Goal: Task Accomplishment & Management: Complete application form

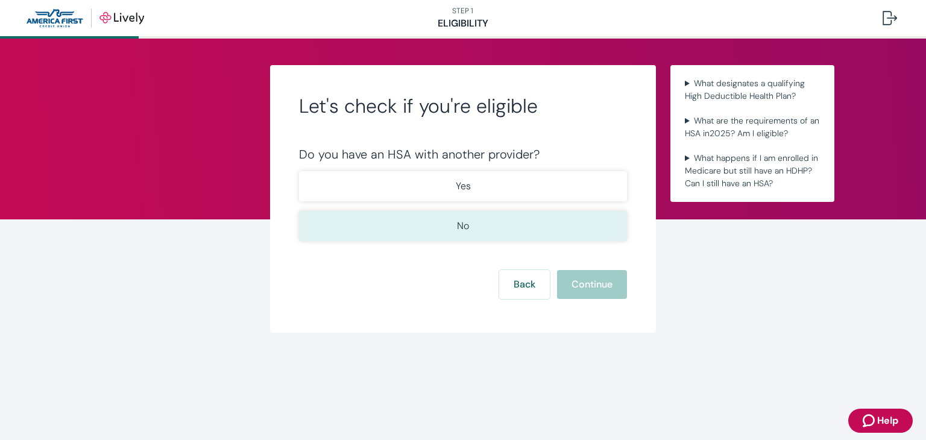
click at [471, 227] on button "No" at bounding box center [463, 226] width 328 height 30
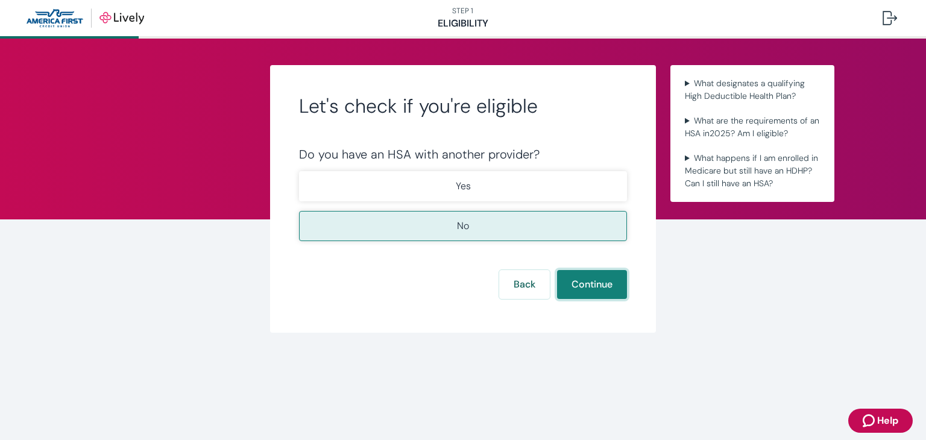
click at [589, 283] on button "Continue" at bounding box center [592, 284] width 70 height 29
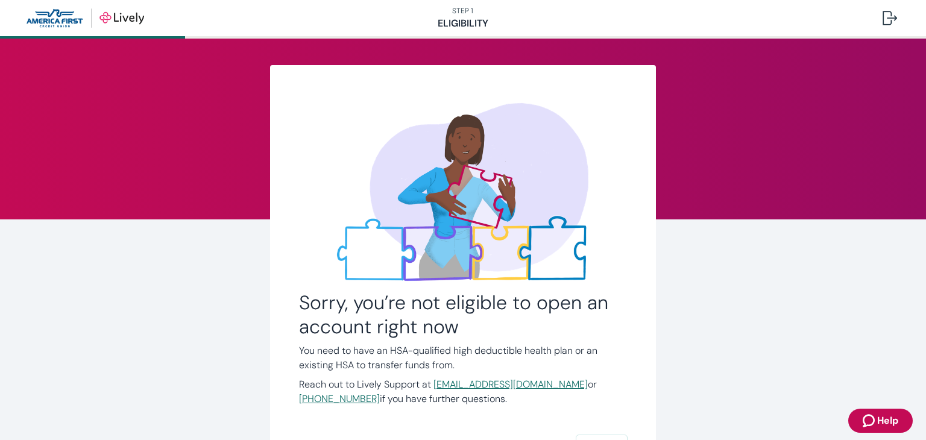
scroll to position [116, 0]
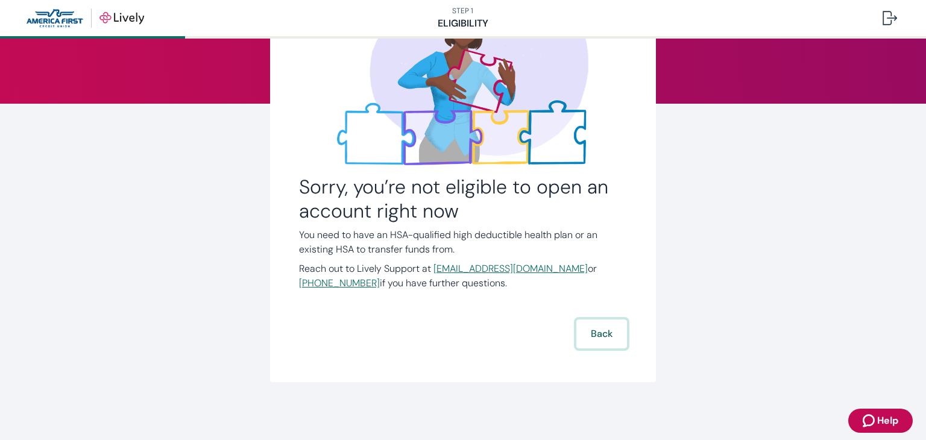
click at [596, 331] on button "Back" at bounding box center [601, 334] width 51 height 29
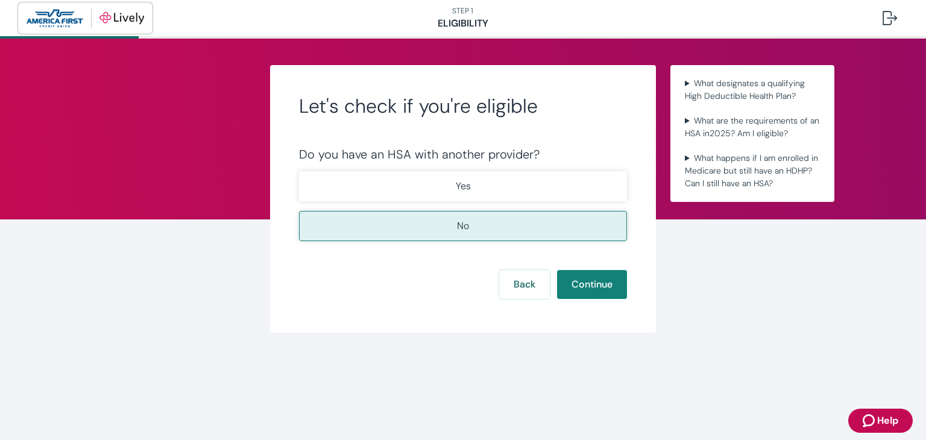
click at [58, 20] on img "button" at bounding box center [86, 17] width 118 height 19
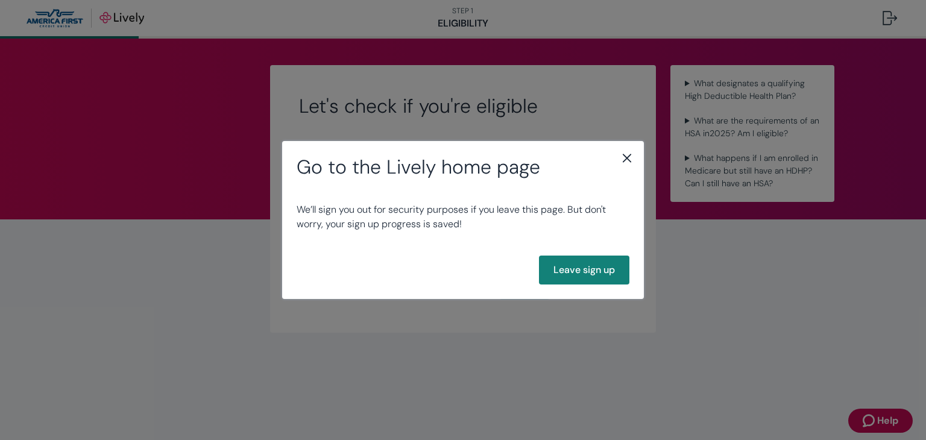
click at [699, 259] on div "Go to the Lively home page We’ll sign you out for security purposes if you leav…" at bounding box center [463, 220] width 926 height 440
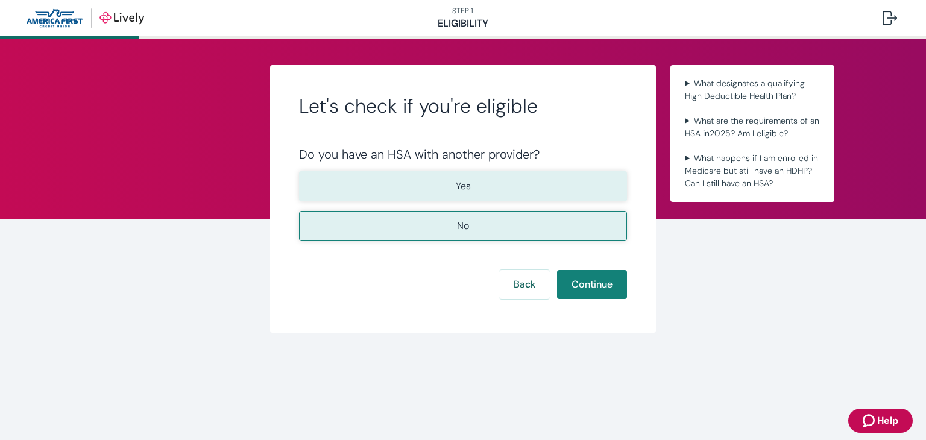
click at [479, 186] on button "Yes" at bounding box center [463, 186] width 328 height 30
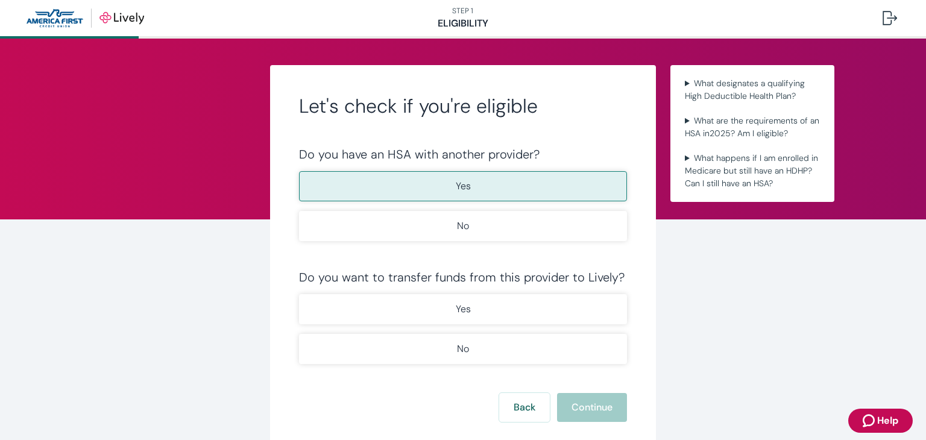
click at [216, 130] on div "Let's check if you're eligible Do you have an HSA with another provider? Yes No…" at bounding box center [463, 260] width 579 height 391
click at [124, 22] on img "button" at bounding box center [86, 17] width 118 height 19
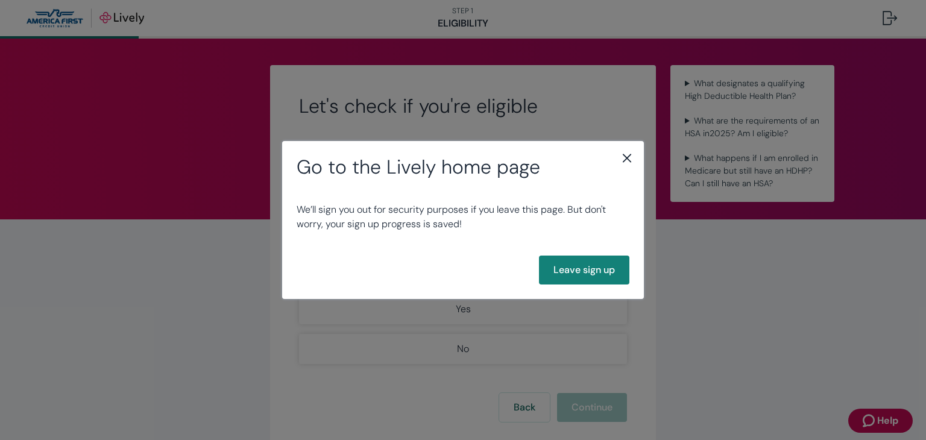
click at [627, 157] on icon "close" at bounding box center [627, 158] width 14 height 14
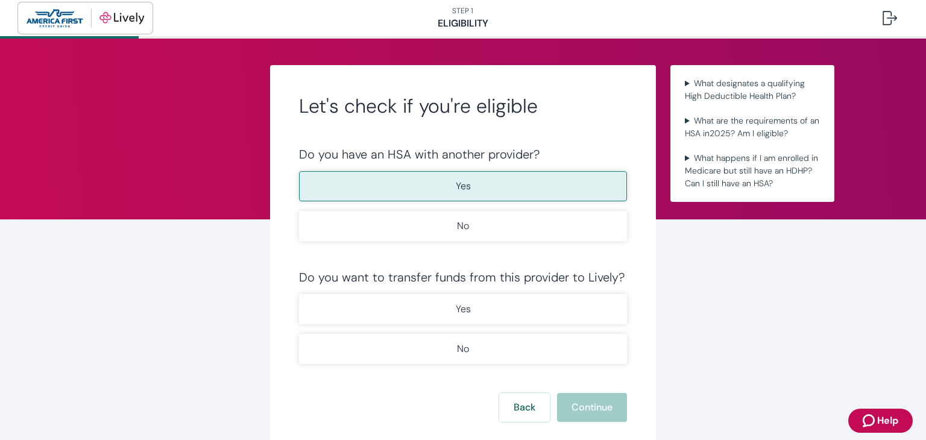
click at [68, 17] on img "button" at bounding box center [86, 17] width 118 height 19
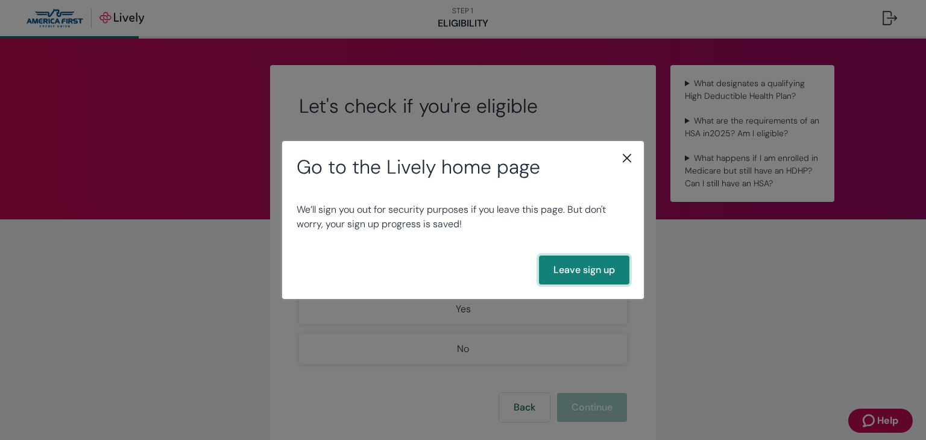
click at [584, 271] on button "Leave sign up" at bounding box center [584, 270] width 90 height 29
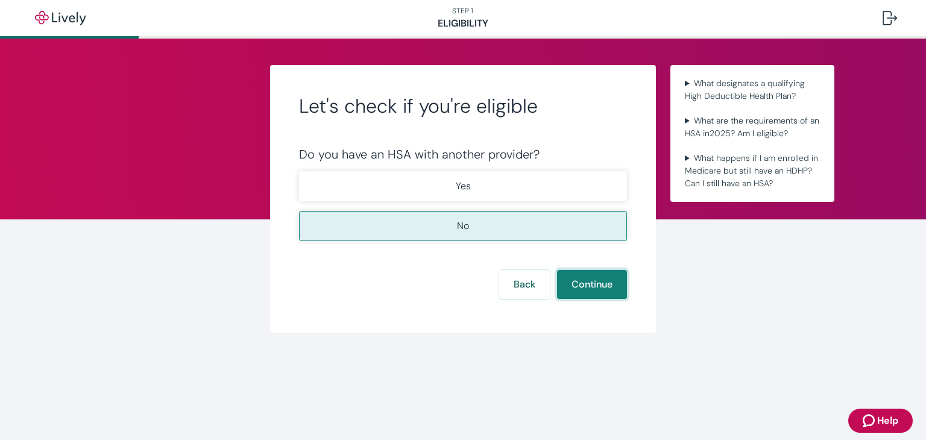
click at [586, 285] on button "Continue" at bounding box center [592, 284] width 70 height 29
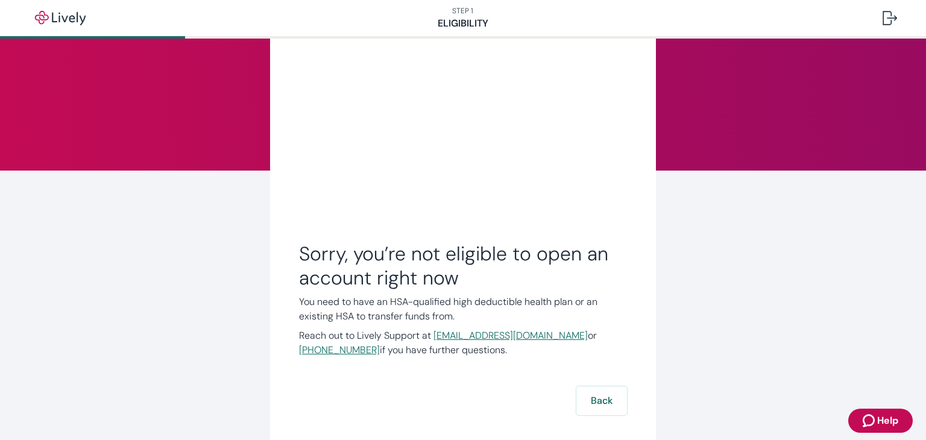
scroll to position [48, 0]
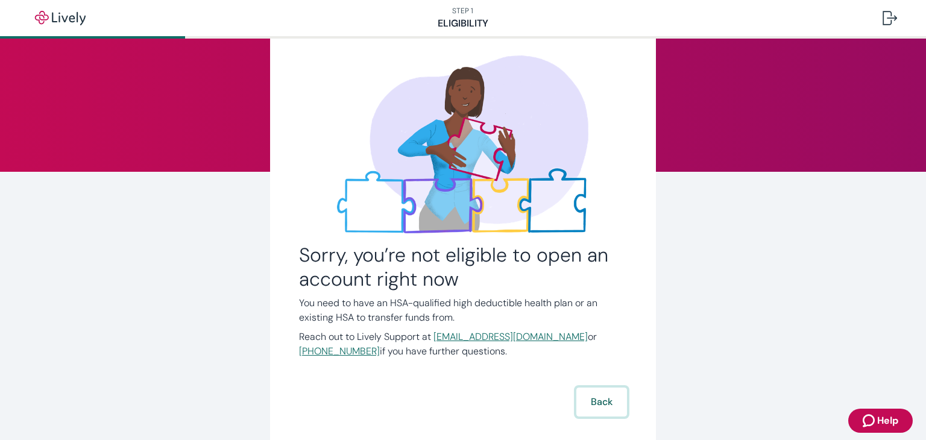
click at [593, 406] on button "Back" at bounding box center [601, 402] width 51 height 29
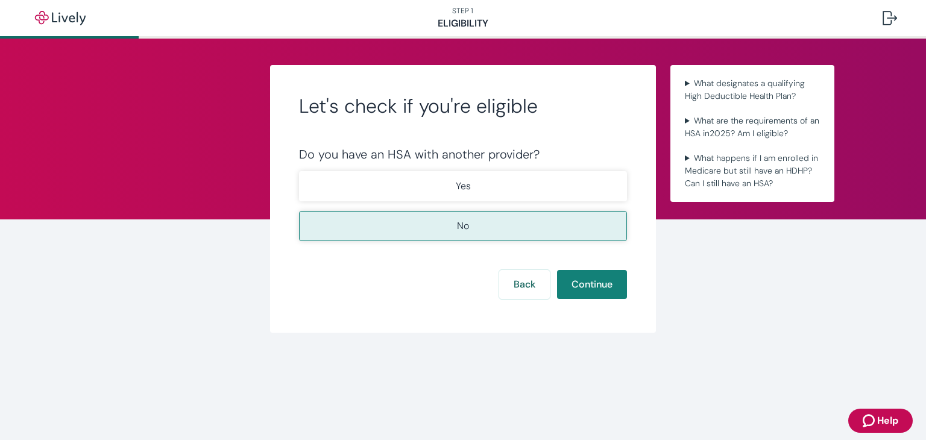
click at [894, 421] on span "Help" at bounding box center [887, 421] width 21 height 14
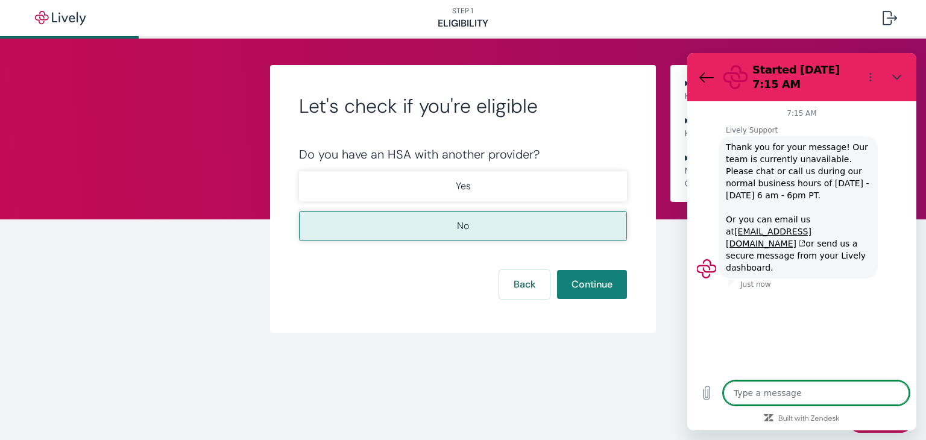
type textarea "x"
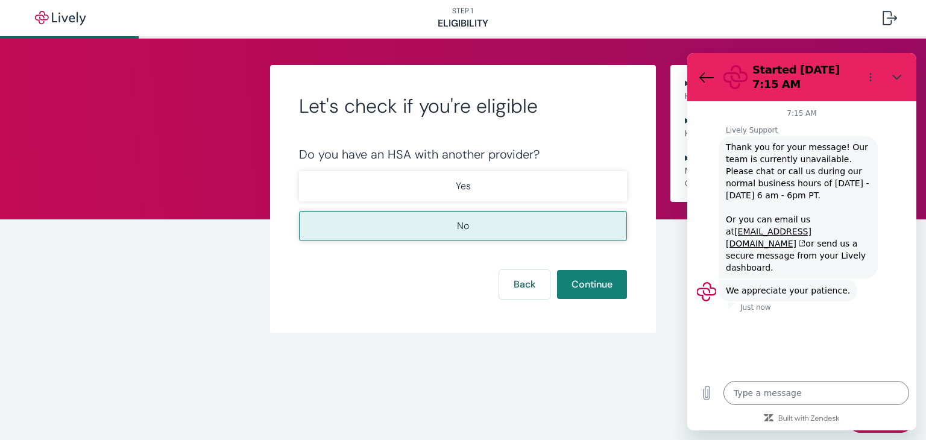
click at [602, 368] on div "Let's check if you're eligible Do you have an HSA with another provider? Yes No…" at bounding box center [463, 215] width 579 height 352
click at [700, 78] on icon "Back to the conversation list" at bounding box center [706, 77] width 14 height 14
